Goal: Find specific page/section: Find specific page/section

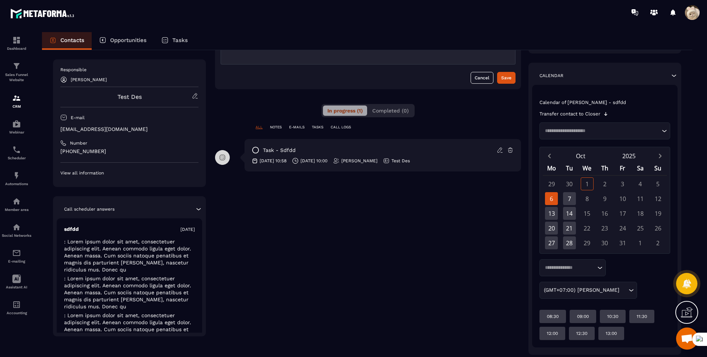
scroll to position [118, 0]
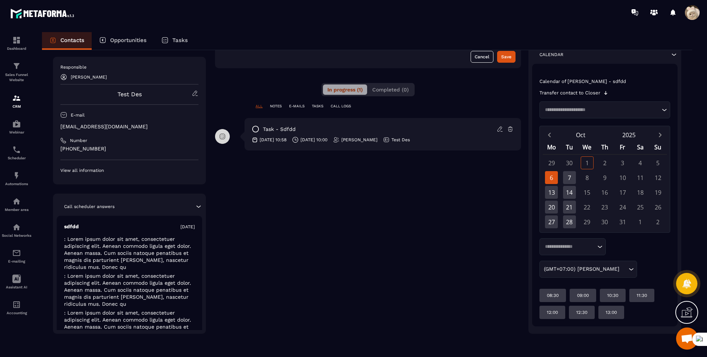
click at [555, 179] on div "6" at bounding box center [551, 177] width 13 height 13
click at [502, 130] on icon at bounding box center [500, 129] width 7 height 7
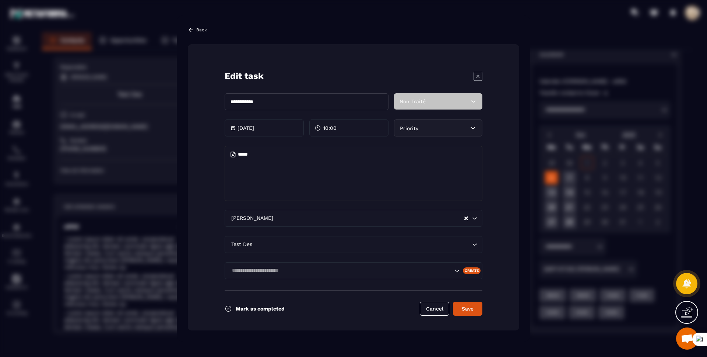
click at [199, 28] on p "Back" at bounding box center [201, 29] width 11 height 5
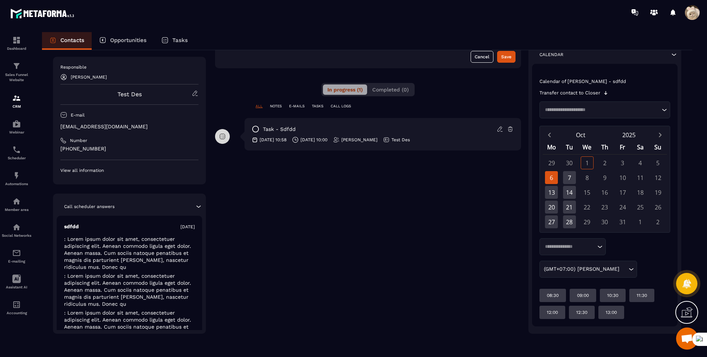
click at [554, 179] on div "6" at bounding box center [551, 177] width 13 height 13
click at [570, 246] on input "Search for option" at bounding box center [569, 246] width 53 height 7
click at [452, 281] on div "**********" at bounding box center [368, 149] width 306 height 369
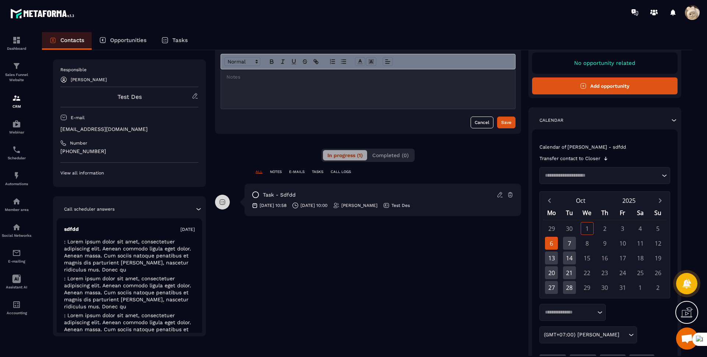
scroll to position [0, 0]
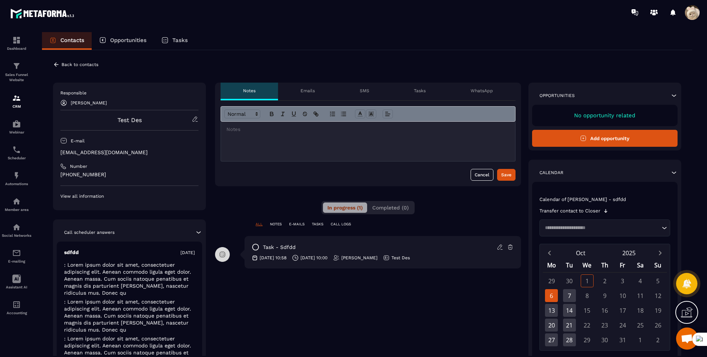
click at [63, 63] on p "Back to contacts" at bounding box center [80, 64] width 37 height 5
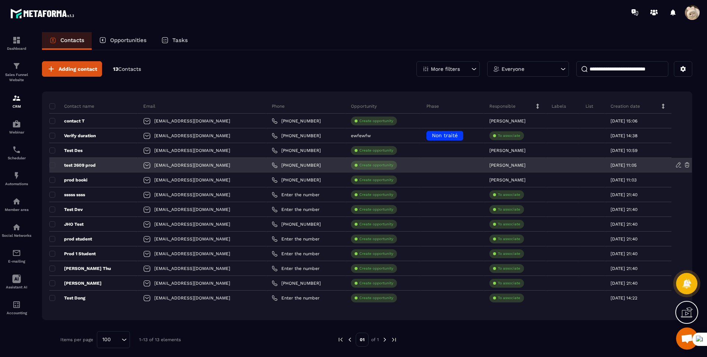
click at [74, 163] on p "test 2609 prod" at bounding box center [72, 165] width 46 height 6
